Goal: Task Accomplishment & Management: Use online tool/utility

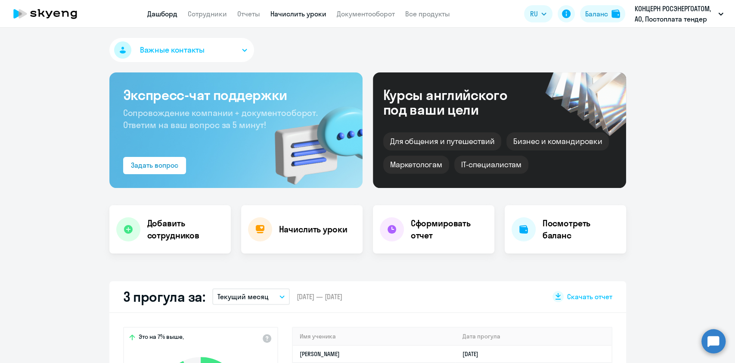
click at [279, 11] on link "Начислить уроки" at bounding box center [298, 13] width 56 height 9
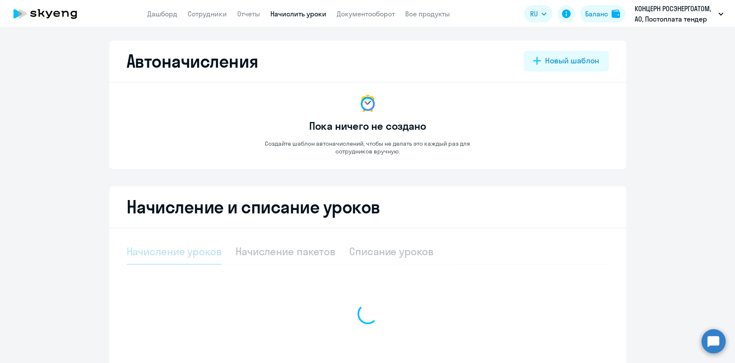
select select "10"
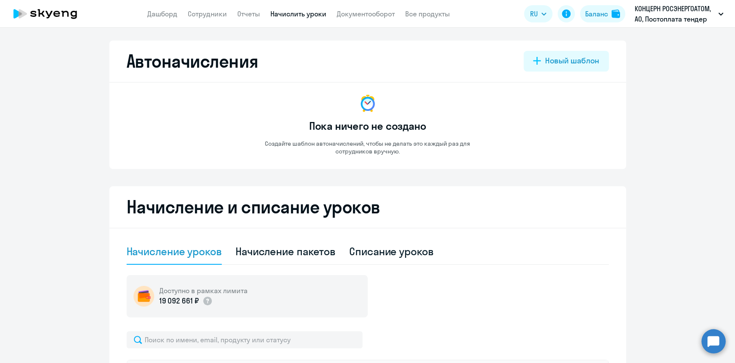
scroll to position [115, 0]
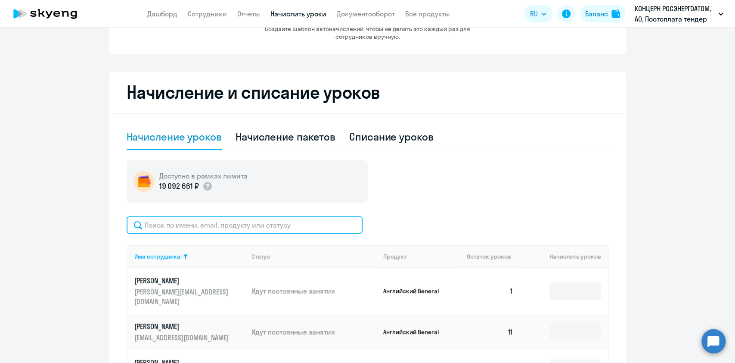
click at [232, 219] on input "text" at bounding box center [245, 224] width 236 height 17
paste input "[PERSON_NAME]"
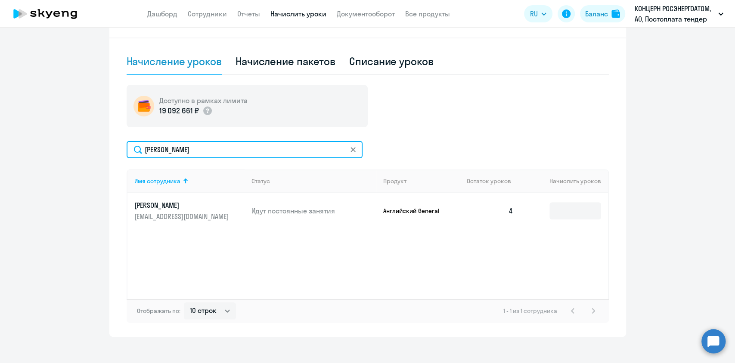
scroll to position [198, 0]
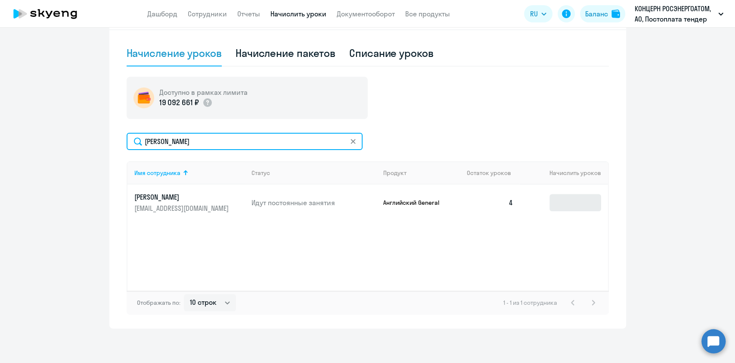
type input "[PERSON_NAME]"
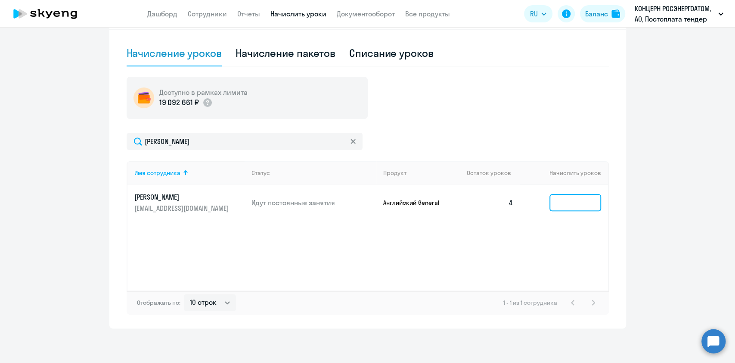
click at [574, 207] on input at bounding box center [575, 202] width 52 height 17
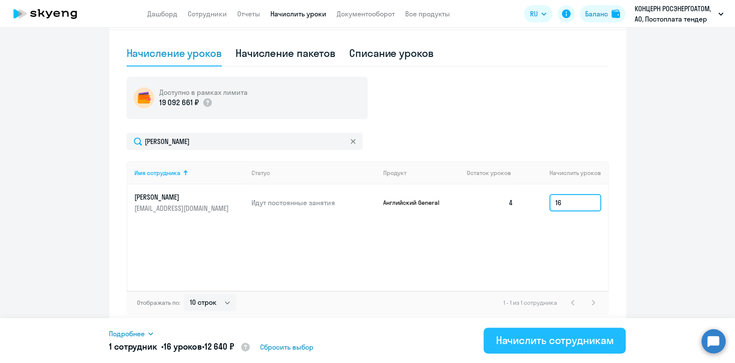
type input "16"
click at [549, 343] on div "Начислить сотрудникам" at bounding box center [555, 340] width 118 height 14
